Goal: Use online tool/utility

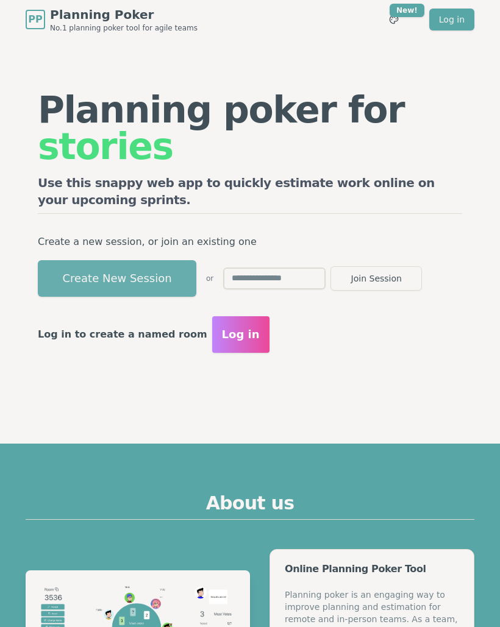
click at [102, 271] on button "Create New Session" at bounding box center [117, 278] width 159 height 37
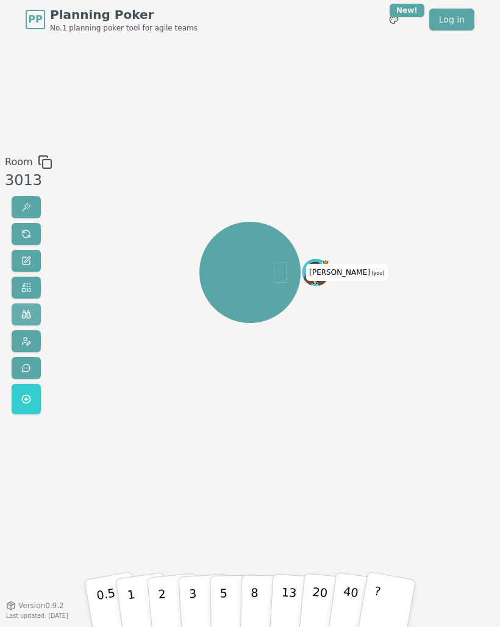
click at [24, 307] on button at bounding box center [26, 315] width 29 height 22
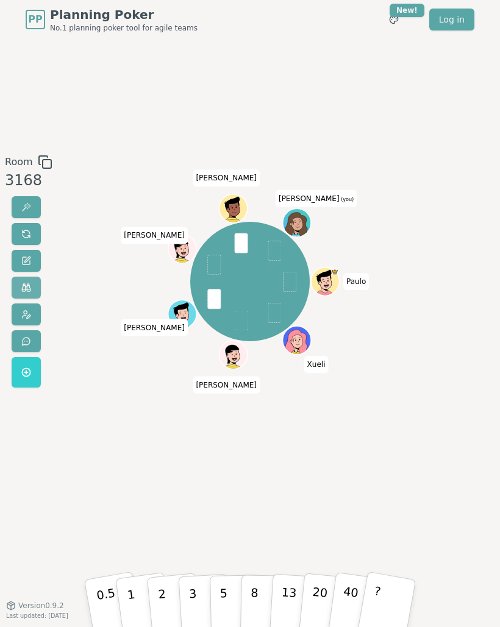
click at [24, 282] on button at bounding box center [26, 288] width 29 height 22
